Goal: Information Seeking & Learning: Learn about a topic

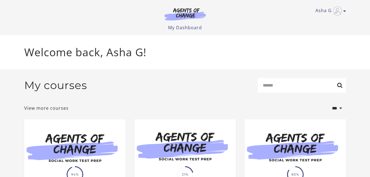
scroll to position [69, 0]
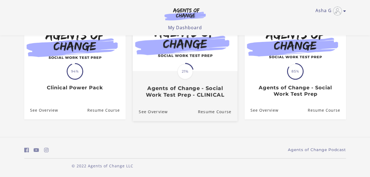
click at [190, 64] on span at bounding box center [185, 71] width 21 height 21
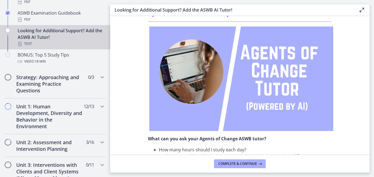
scroll to position [299, 0]
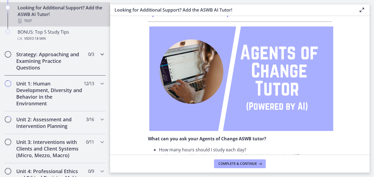
click at [90, 61] on div "Strategy: Approaching and Examining Practice Questions 0 / 3 Completed" at bounding box center [54, 60] width 101 height 29
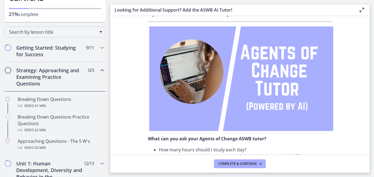
scroll to position [66, 0]
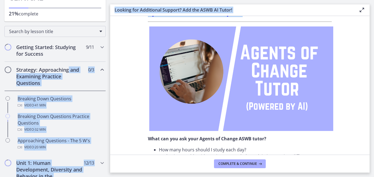
drag, startPoint x: 110, startPoint y: 55, endPoint x: 109, endPoint y: 71, distance: 16.0
click at [109, 71] on div "Go to Dashboard Go to Dashboard Agents of Change - Social Work Test Prep - CLIN…" at bounding box center [187, 88] width 374 height 177
drag, startPoint x: 109, startPoint y: 71, endPoint x: 116, endPoint y: 73, distance: 7.6
click at [116, 73] on section "Don’t you wish you could have a 24/7 ASWB Tutor so you could ask all of your ex…" at bounding box center [239, 85] width 259 height 139
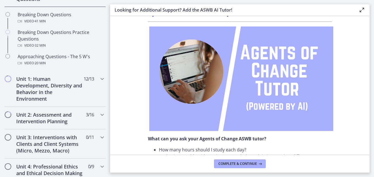
scroll to position [164, 0]
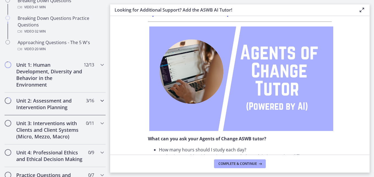
click at [99, 103] on icon "Chapters" at bounding box center [102, 100] width 7 height 7
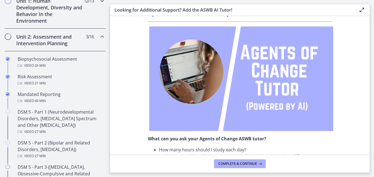
click at [99, 3] on icon "Chapters" at bounding box center [102, 1] width 7 height 7
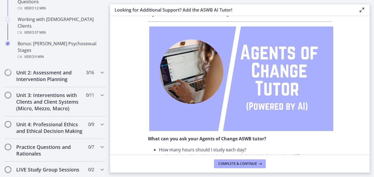
scroll to position [426, 0]
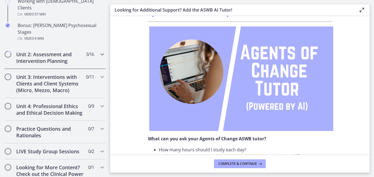
click at [99, 51] on icon "Chapters" at bounding box center [102, 54] width 7 height 7
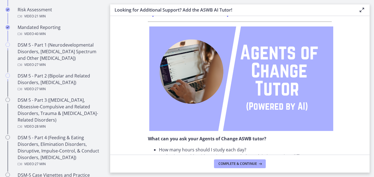
scroll to position [216, 0]
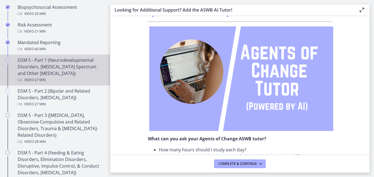
click at [68, 63] on div "DSM 5 - Part 1 (Neurodevelopmental Disorders, [MEDICAL_DATA] Spectrum and Other…" at bounding box center [61, 70] width 86 height 26
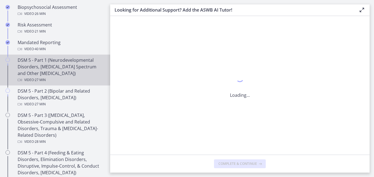
scroll to position [0, 0]
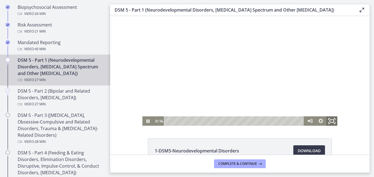
click at [332, 117] on icon "Fullscreen" at bounding box center [331, 120] width 13 height 11
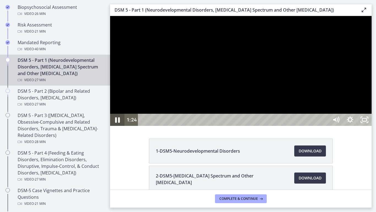
drag, startPoint x: 111, startPoint y: 222, endPoint x: 115, endPoint y: 220, distance: 4.3
click at [115, 127] on icon "Pause" at bounding box center [117, 119] width 17 height 15
click at [115, 127] on icon "Play Video" at bounding box center [117, 119] width 17 height 15
click at [115, 127] on icon "Pause" at bounding box center [117, 119] width 17 height 15
click at [367, 121] on rect "Unfullscreen" at bounding box center [364, 119] width 5 height 3
